Goal: Obtain resource: Download file/media

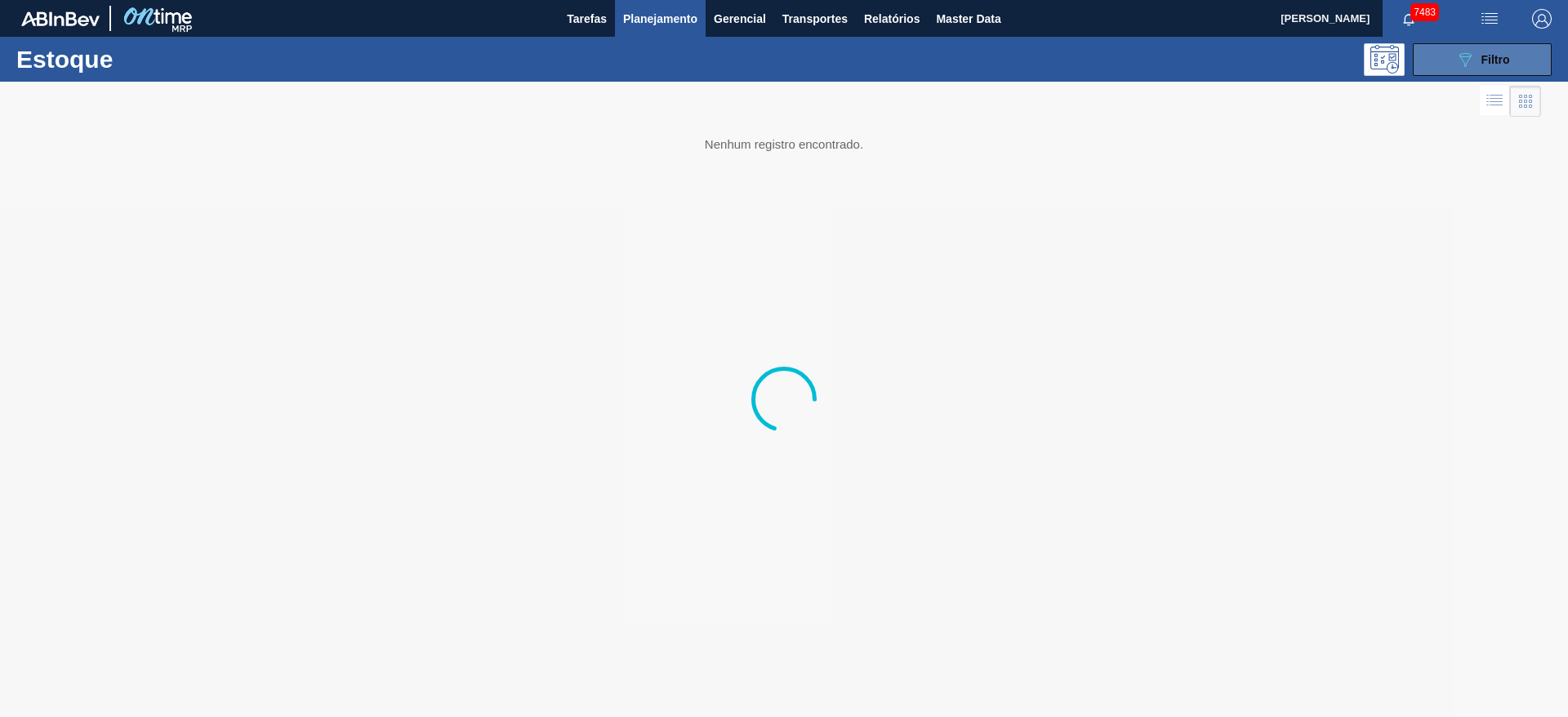
drag, startPoint x: 1458, startPoint y: 75, endPoint x: 1460, endPoint y: 59, distance: 16.1
click at [1460, 59] on div "Estoque 089F7B8B-B2A5-4AFE-B5C0-19BA573D28AC Filtro" at bounding box center [784, 59] width 1568 height 45
click at [1460, 59] on icon "089F7B8B-B2A5-4AFE-B5C0-19BA573D28AC" at bounding box center [1465, 59] width 20 height 20
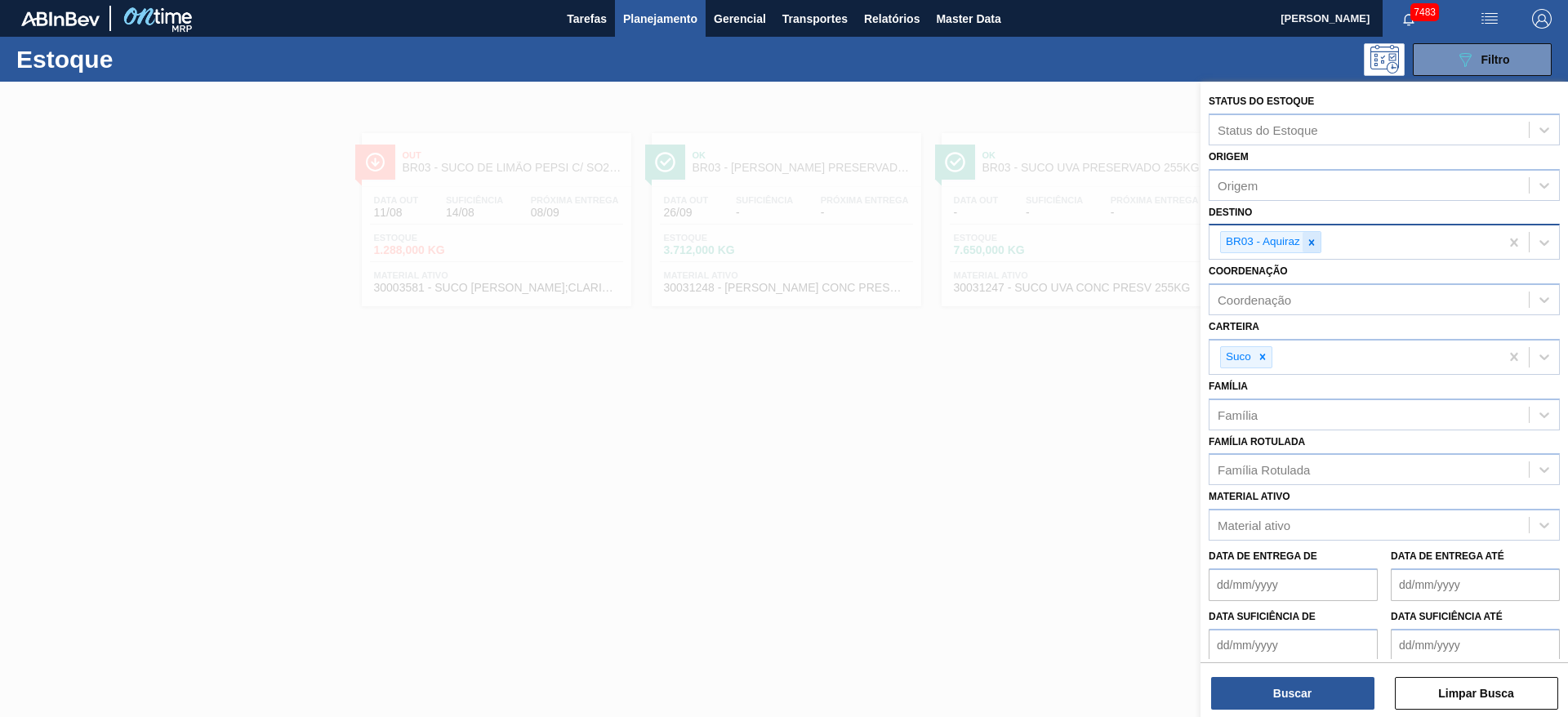
click at [1316, 246] on icon at bounding box center [1312, 242] width 12 height 12
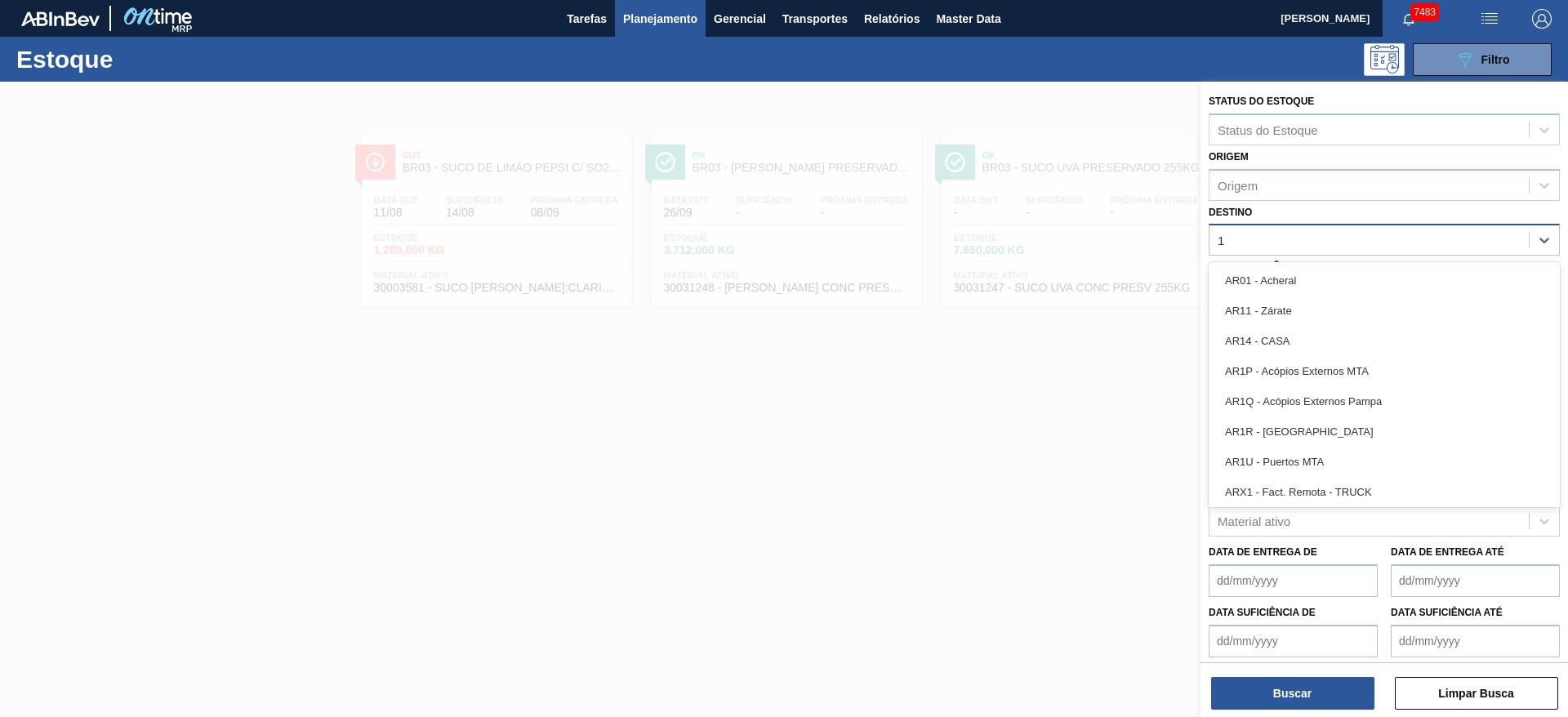
type input "19"
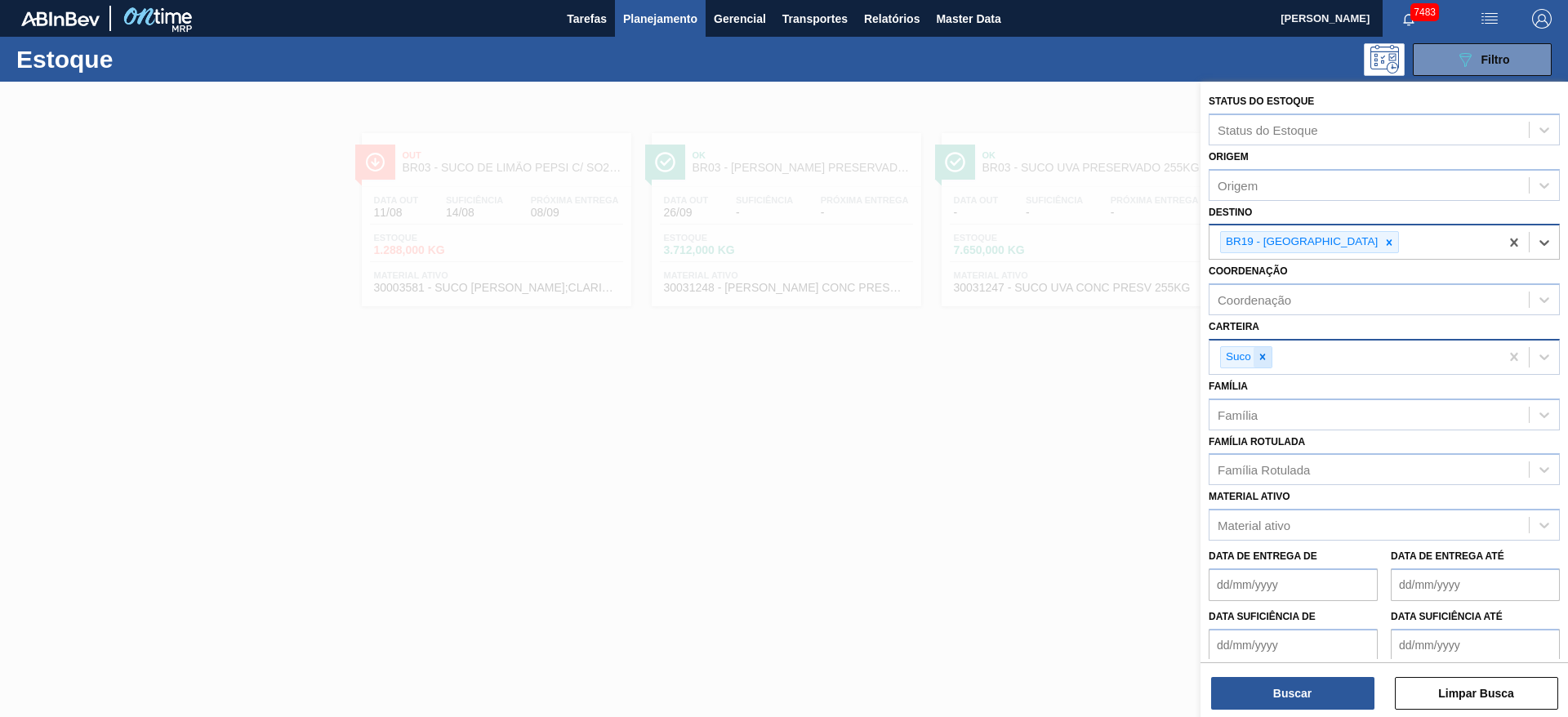
click at [1257, 361] on icon at bounding box center [1263, 357] width 12 height 12
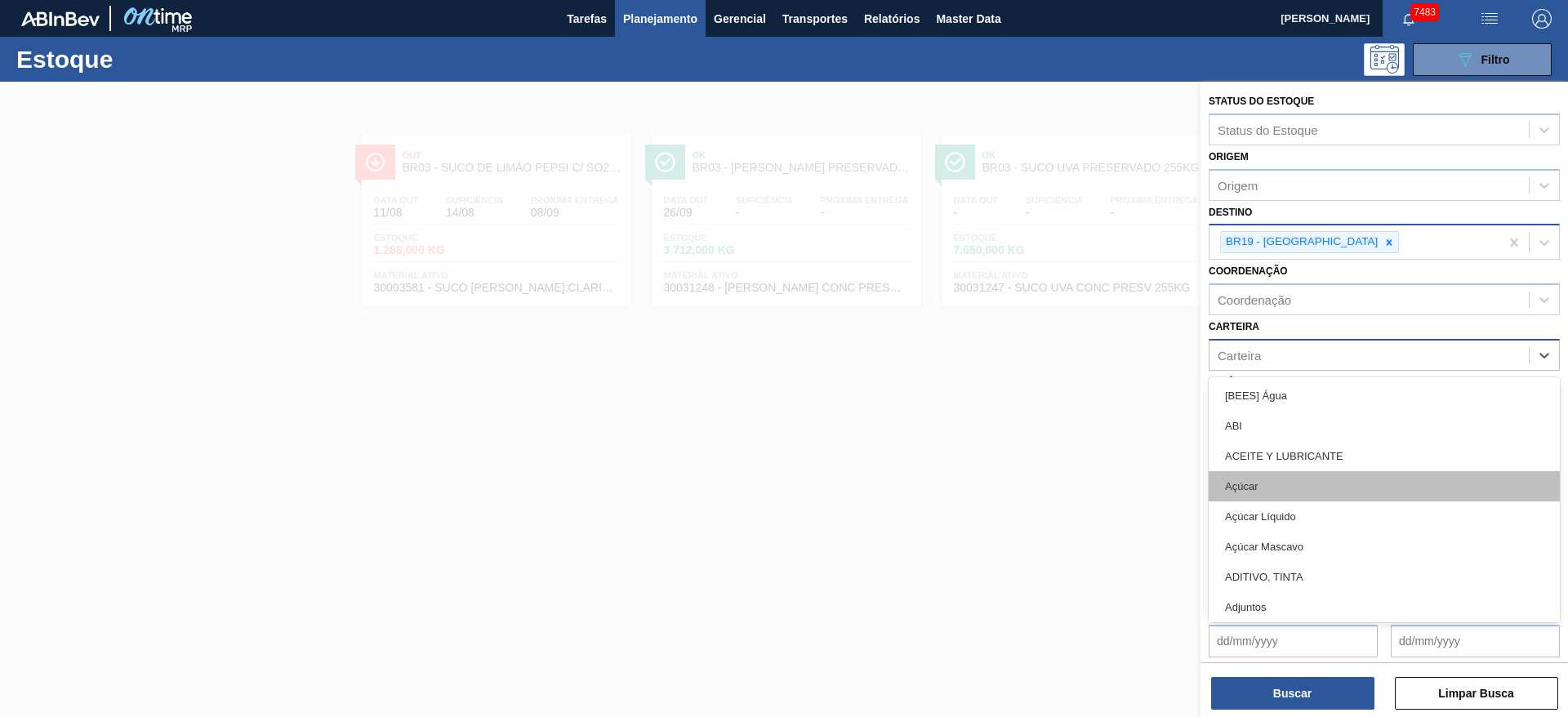
click at [1276, 371] on div "option Suco, deselected. option Açúcar focused, 4 of 101. 101 results available…" at bounding box center [1384, 354] width 351 height 32
type input "ki"
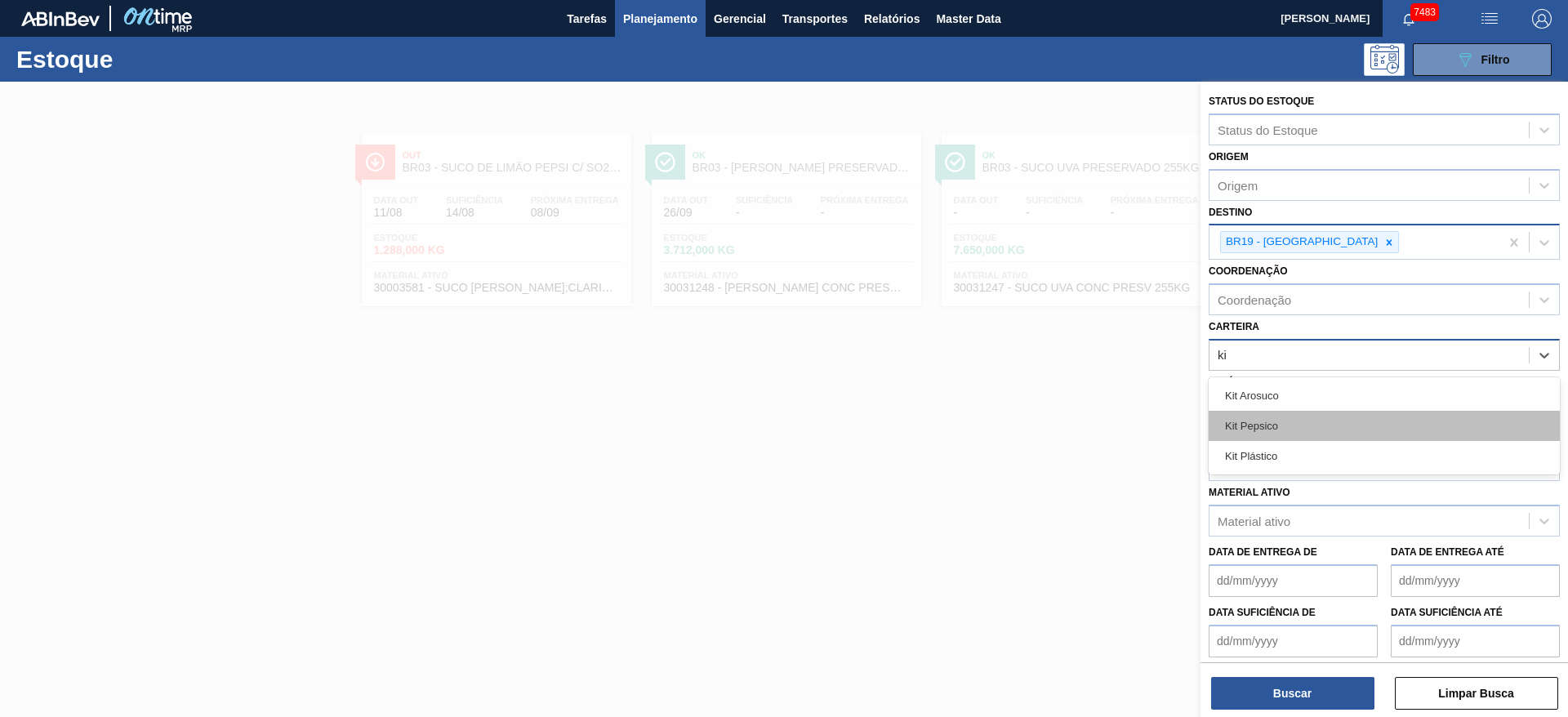
click at [1273, 433] on div "Kit Pepsico" at bounding box center [1384, 426] width 351 height 30
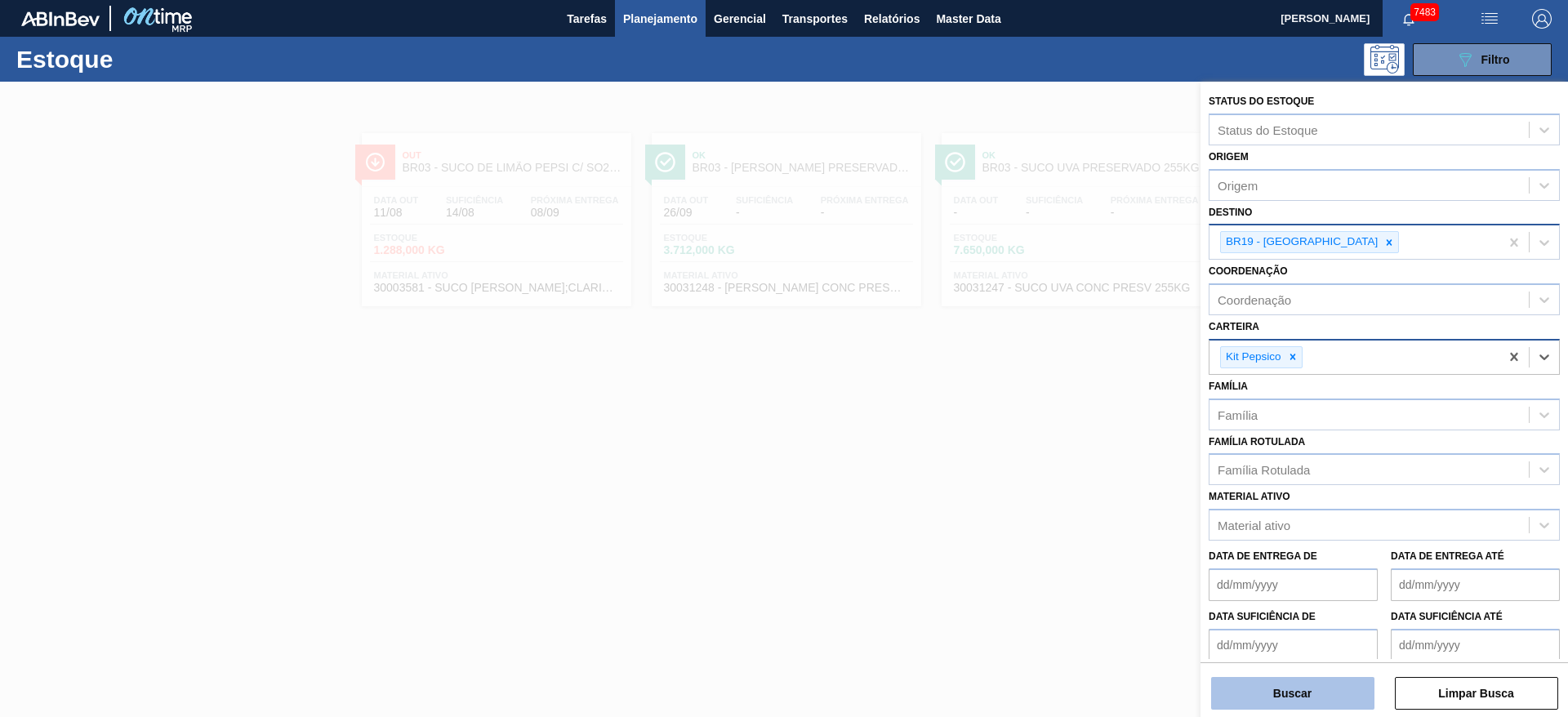
click at [1288, 701] on button "Buscar" at bounding box center [1293, 694] width 163 height 33
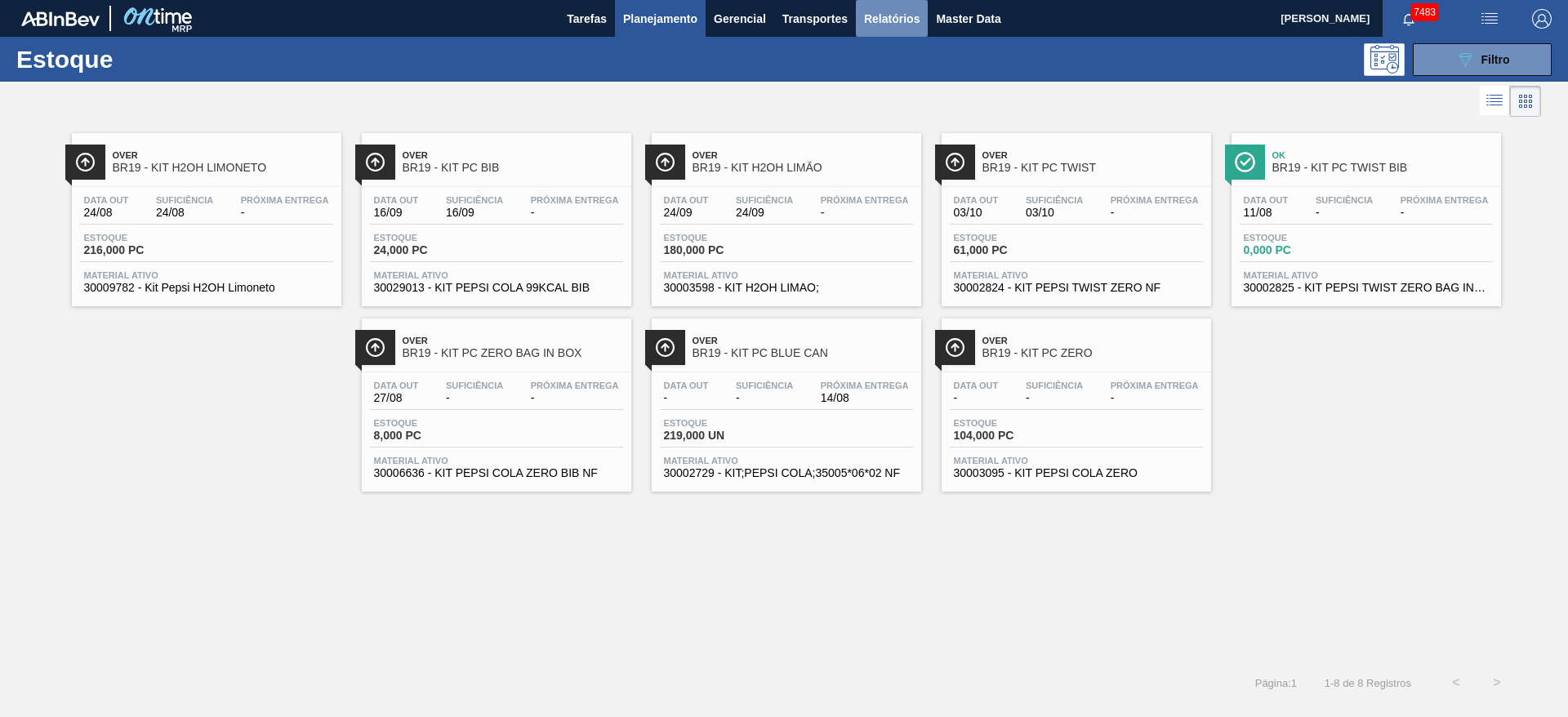
click at [874, 26] on span "Relatórios" at bounding box center [892, 19] width 55 height 20
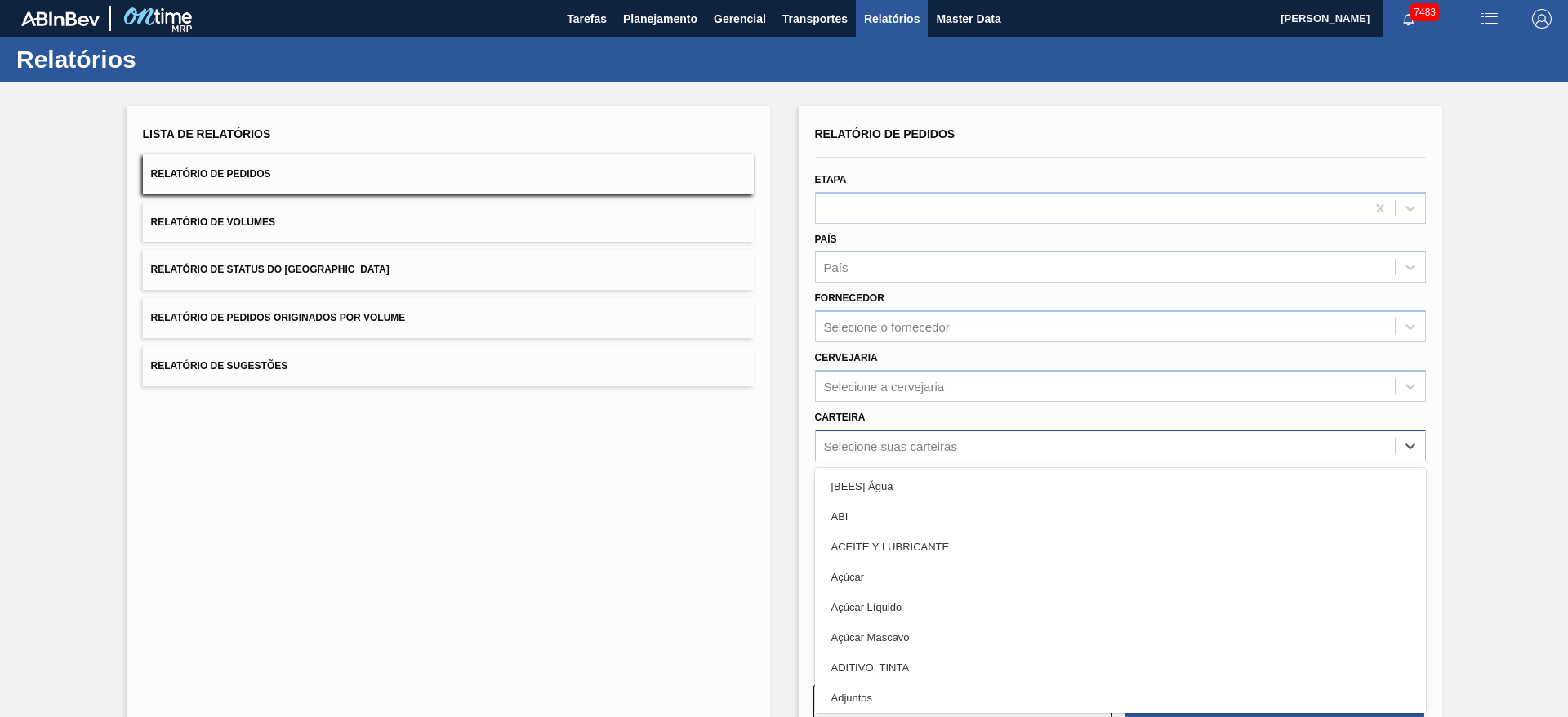
click at [913, 443] on div "Selecione suas carteiras" at bounding box center [891, 445] width 133 height 14
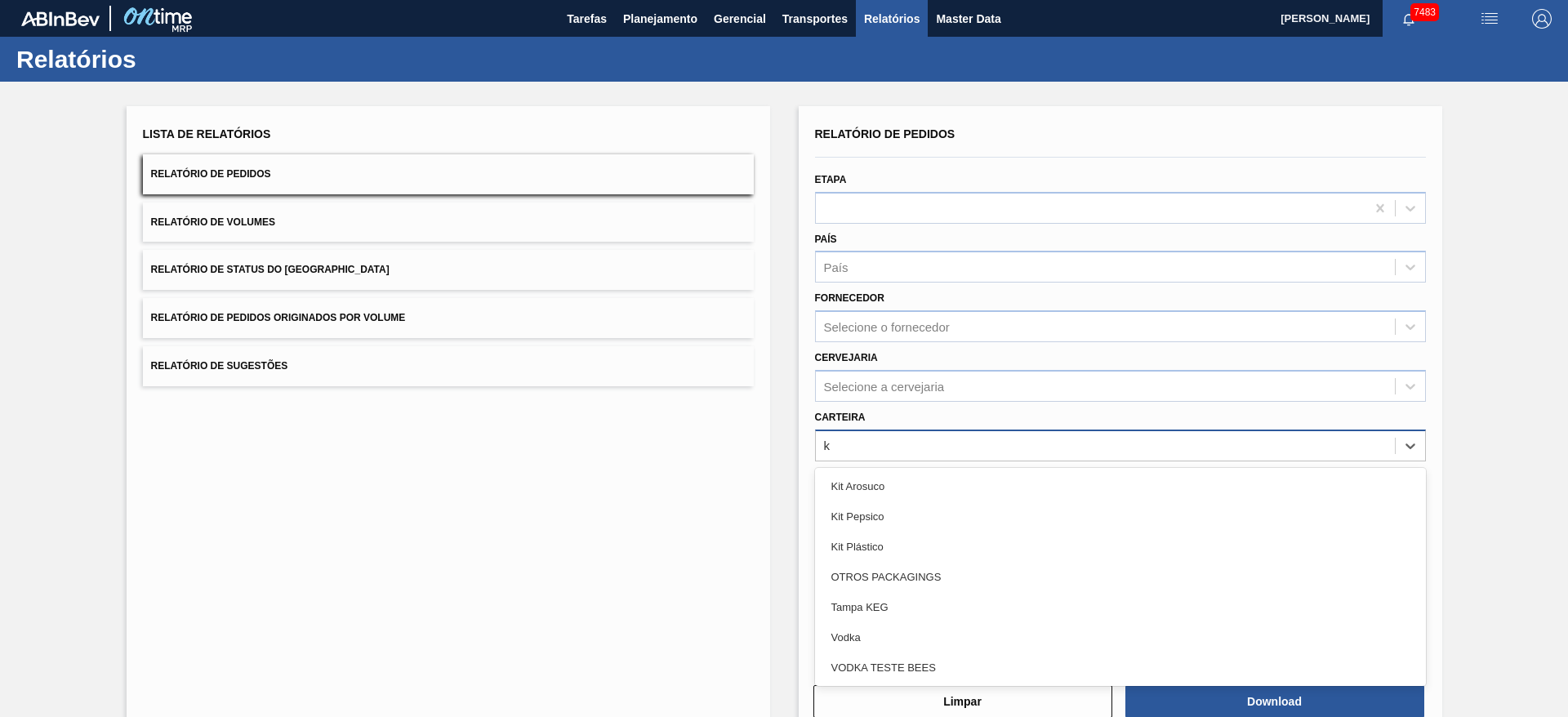
type input "ki"
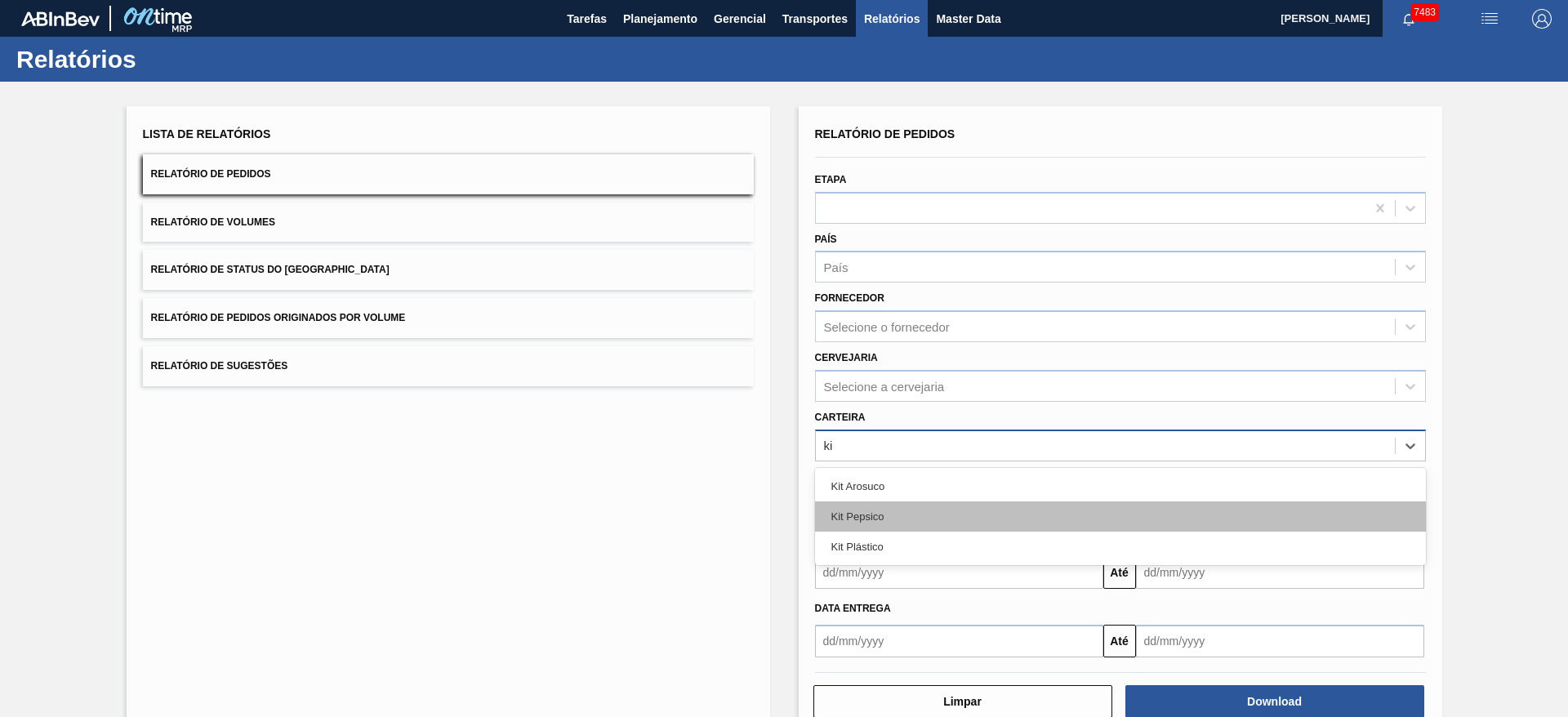
click at [928, 524] on div "Kit Pepsico" at bounding box center [1120, 517] width 611 height 30
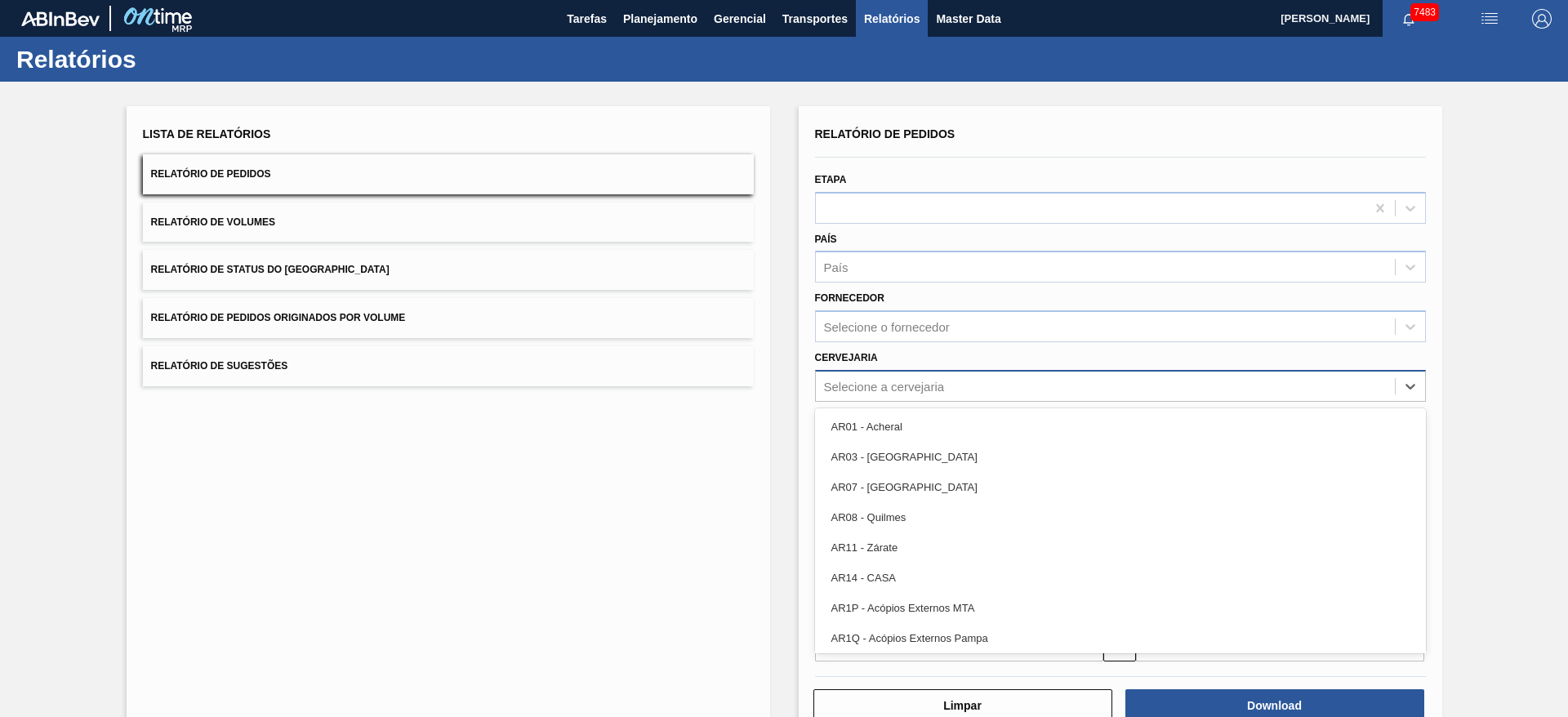
click at [952, 377] on div "Selecione a cervejaria" at bounding box center [1105, 386] width 579 height 24
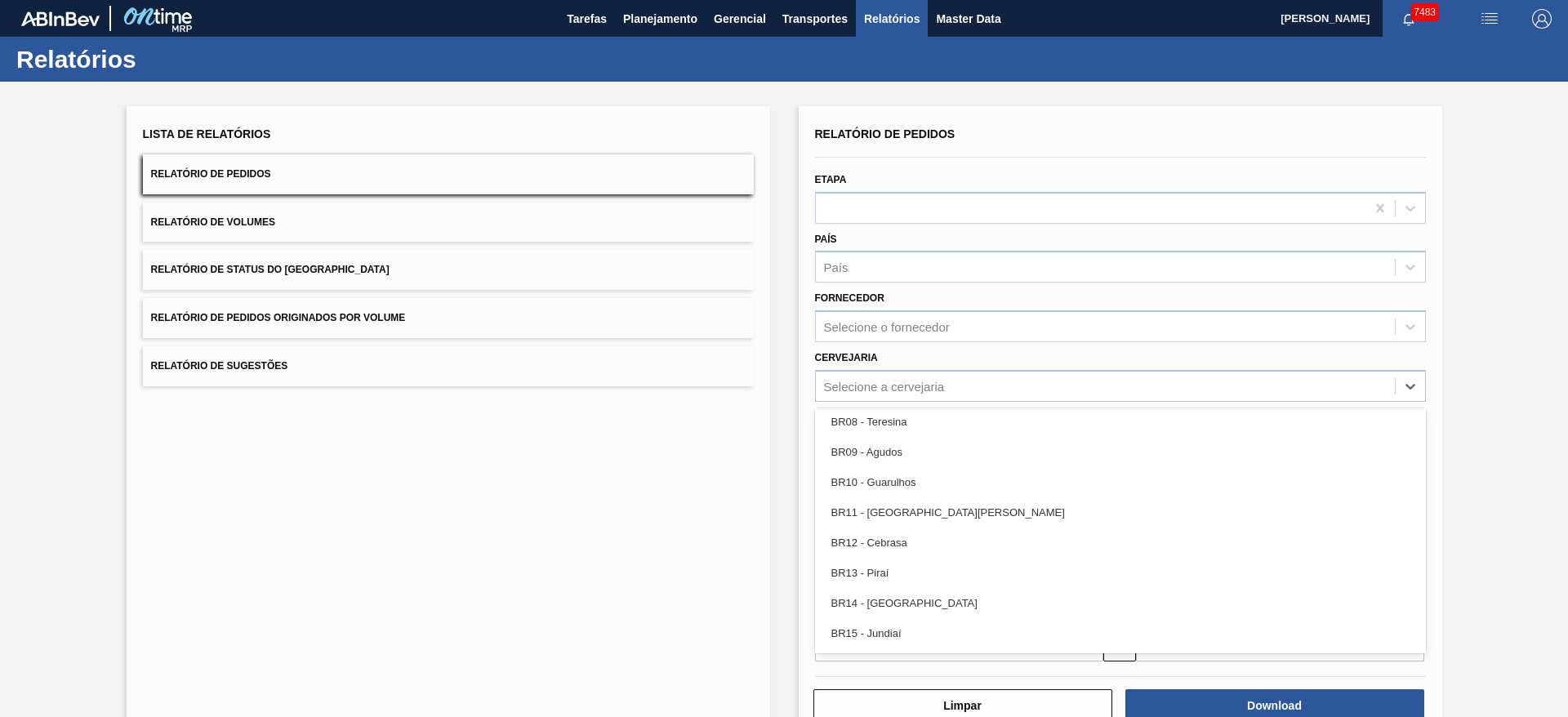
scroll to position [1269, 0]
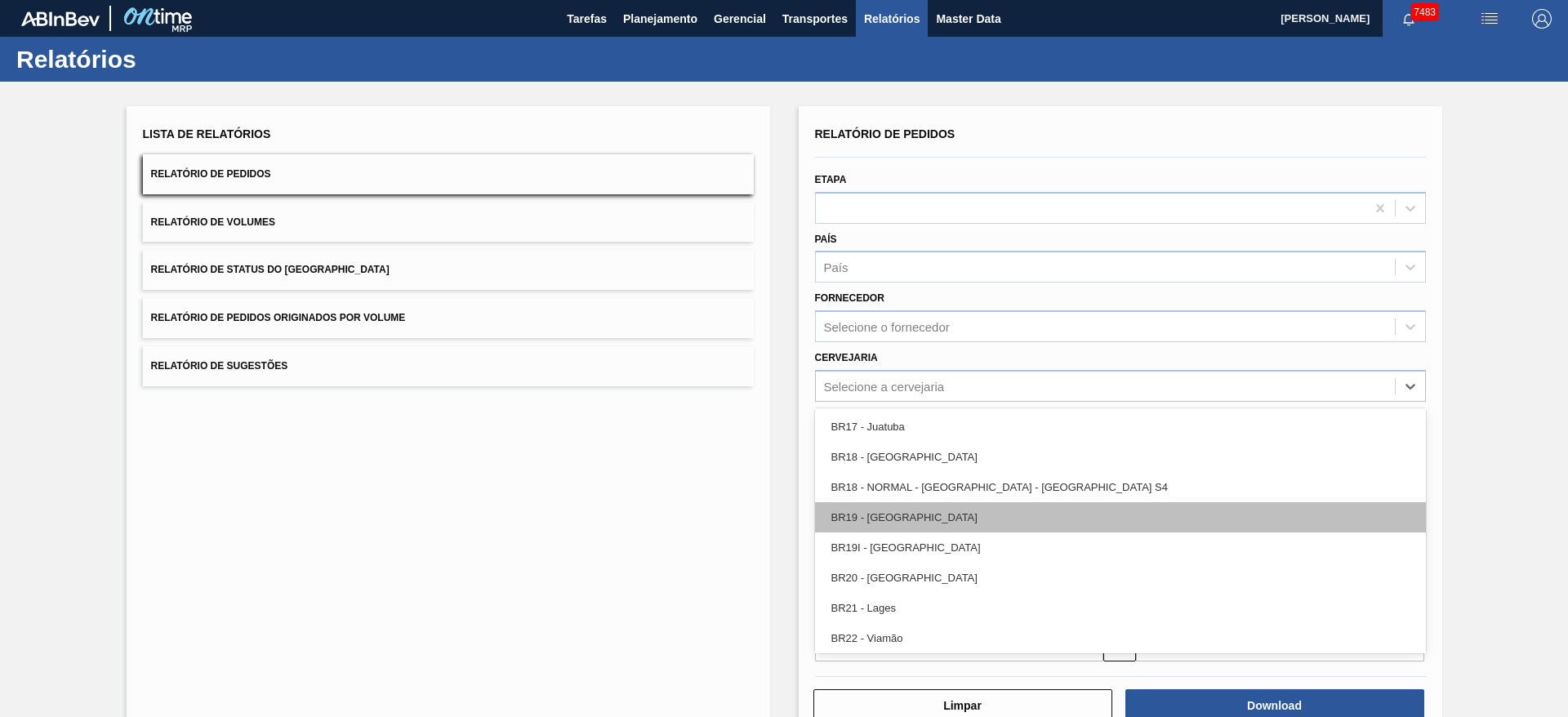
click at [895, 527] on div "BR19 - Nova Rio" at bounding box center [1120, 518] width 611 height 30
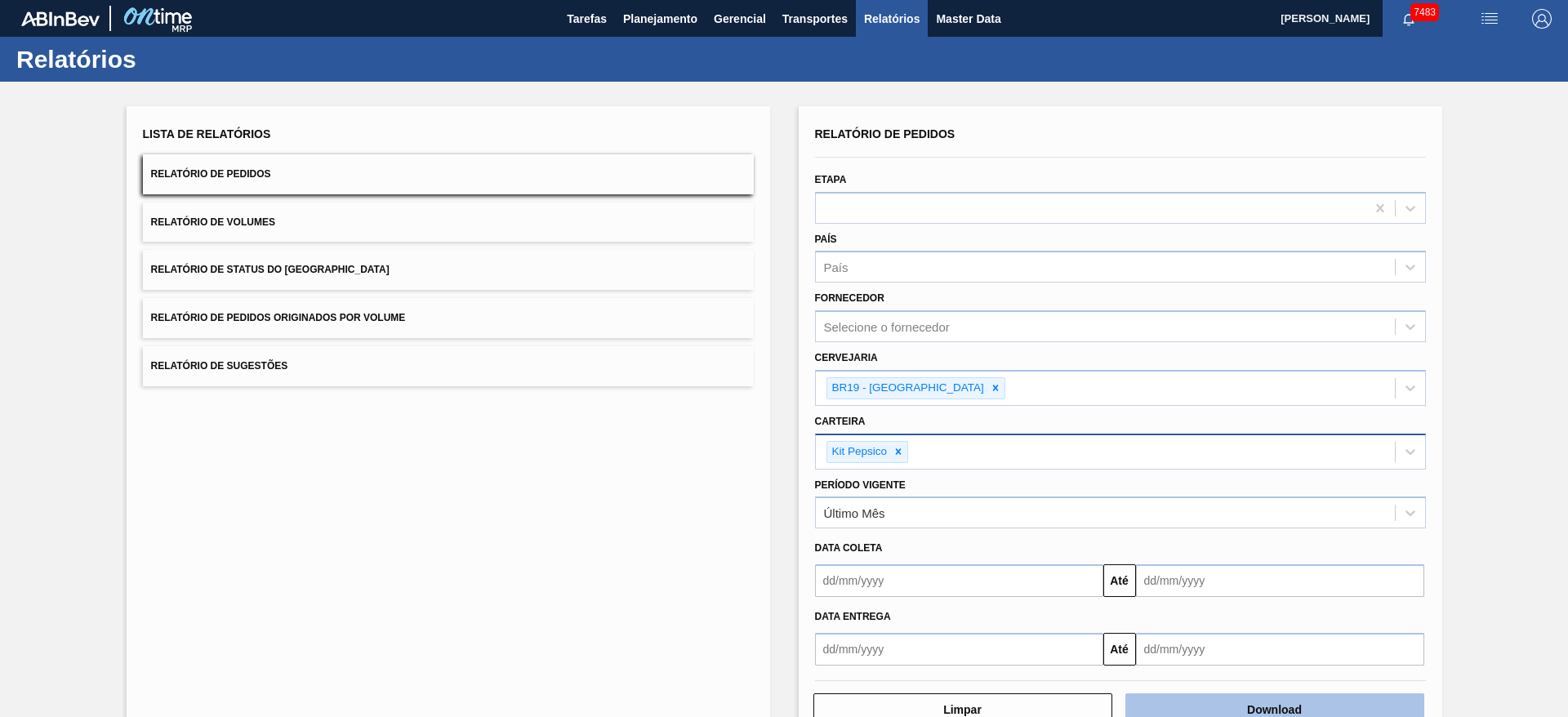
click at [1190, 713] on button "Download" at bounding box center [1275, 710] width 299 height 33
